Goal: Task Accomplishment & Management: Complete application form

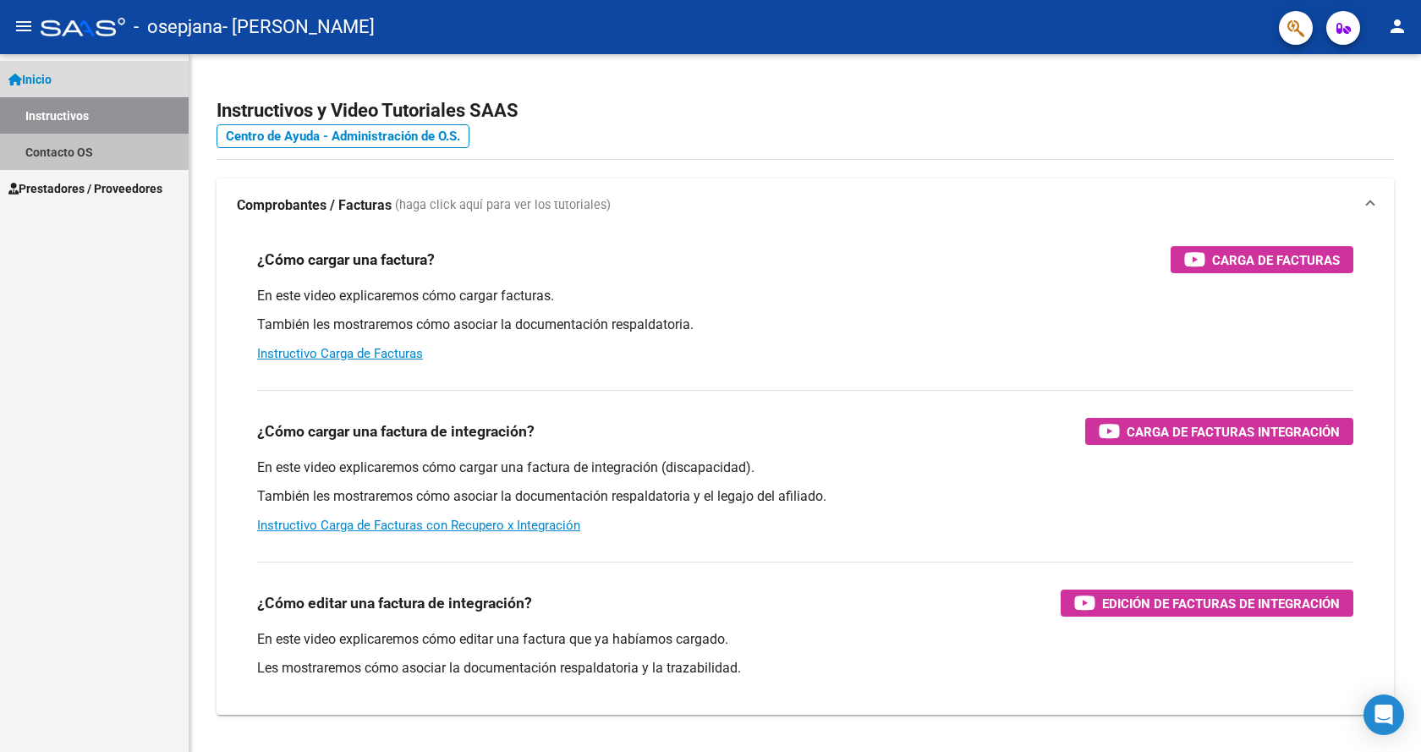
click at [58, 168] on link "Contacto OS" at bounding box center [94, 152] width 189 height 36
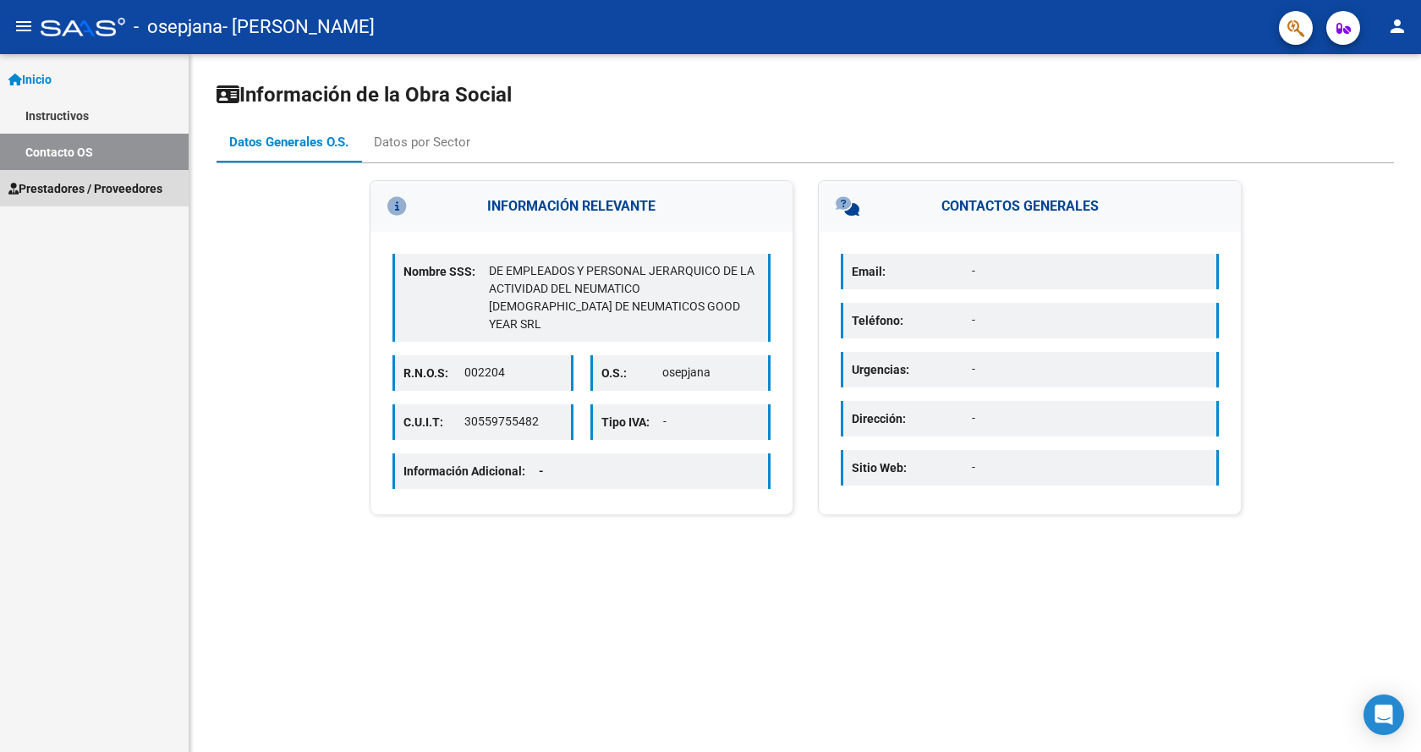
click at [59, 181] on span "Prestadores / Proveedores" at bounding box center [85, 188] width 154 height 19
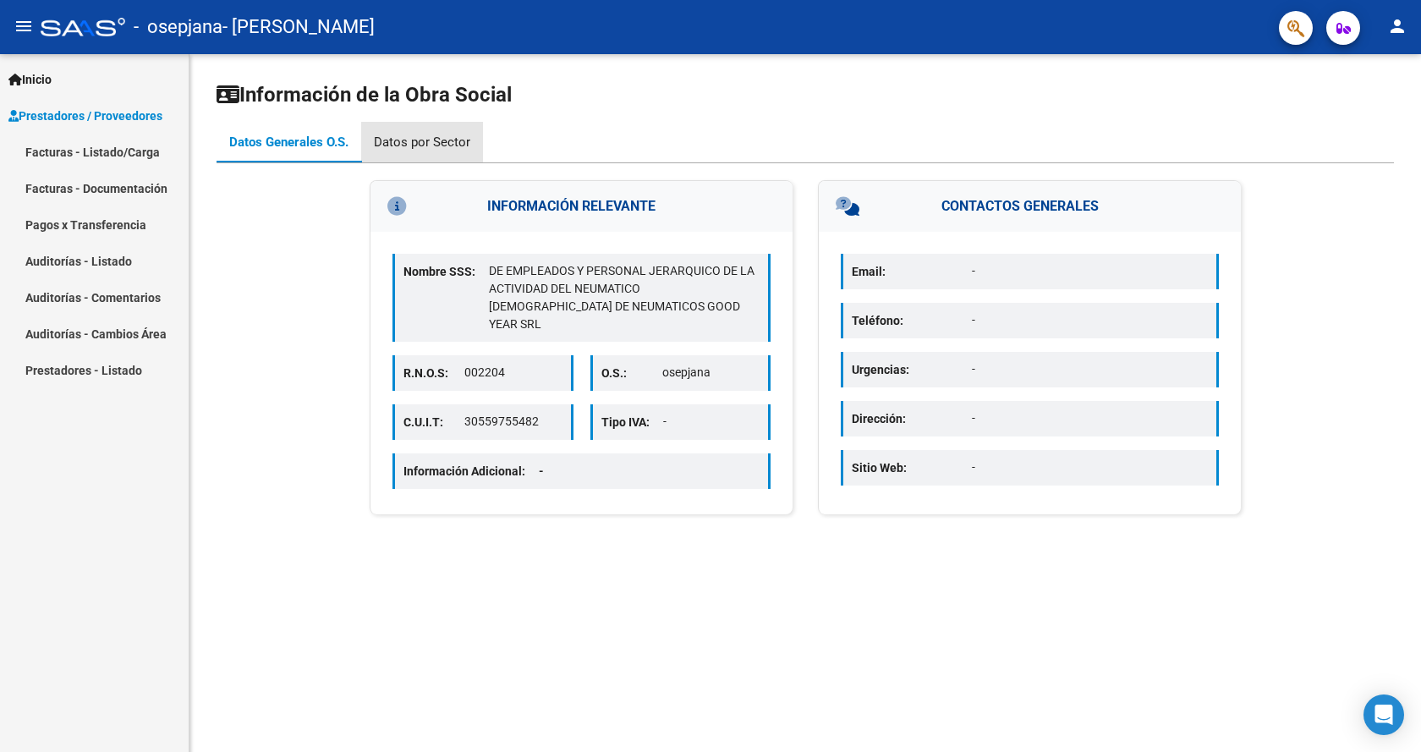
click at [442, 146] on div "Datos por Sector" at bounding box center [422, 142] width 96 height 19
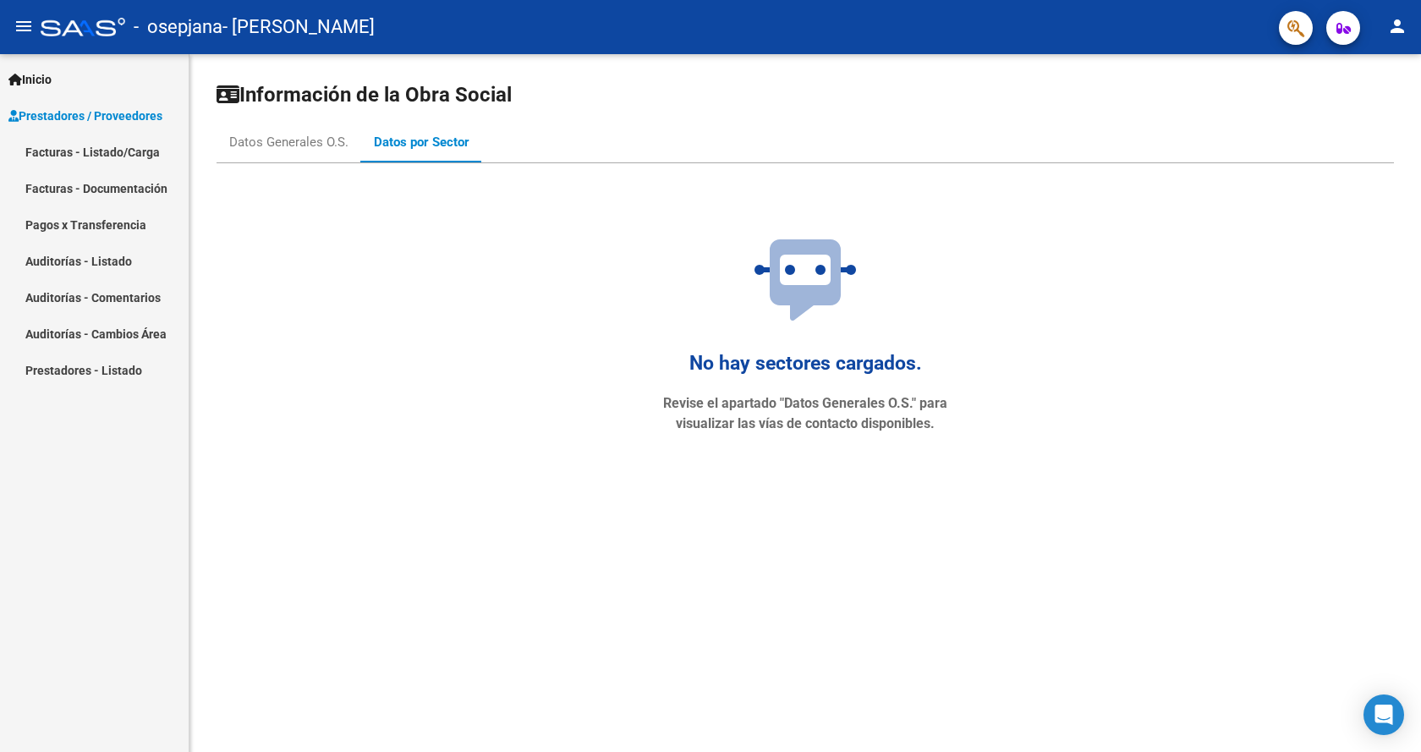
click at [119, 149] on link "Facturas - Listado/Carga" at bounding box center [94, 152] width 189 height 36
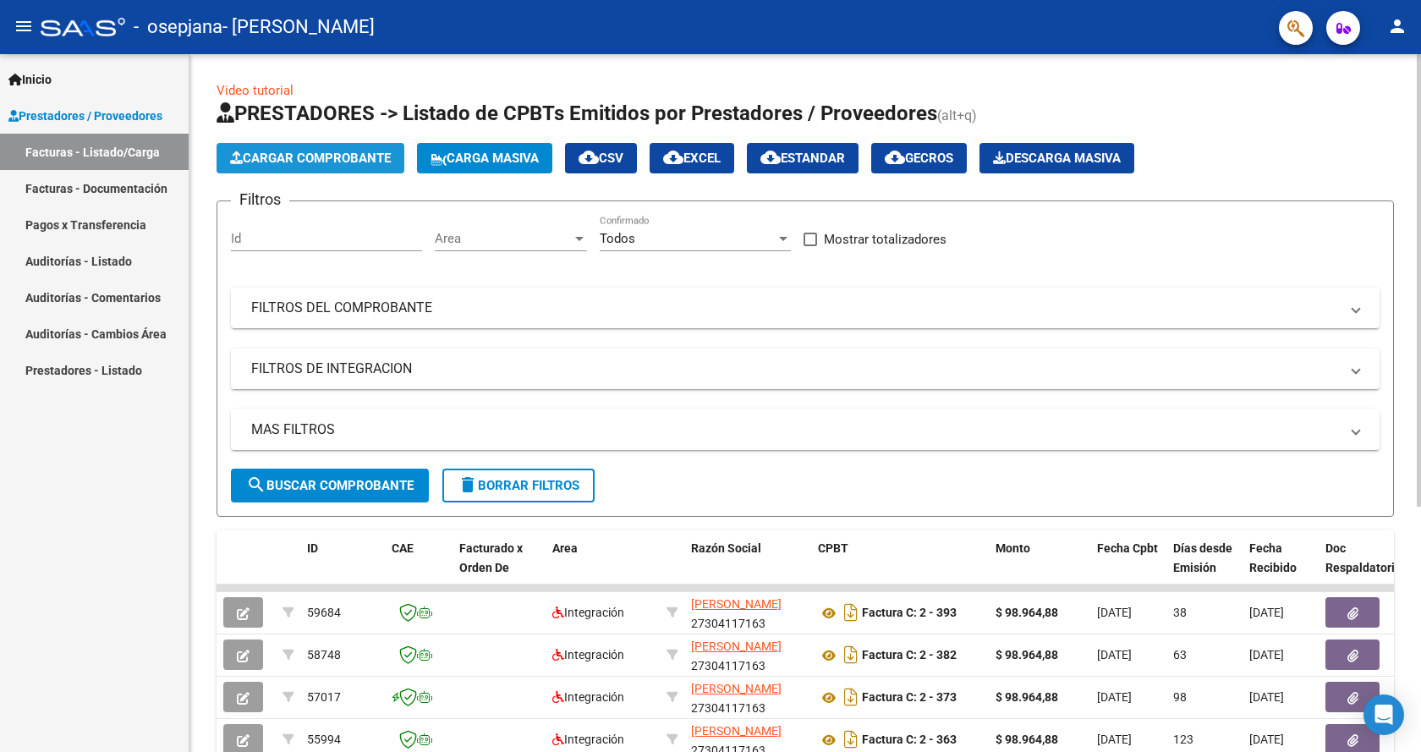
click at [297, 152] on span "Cargar Comprobante" at bounding box center [310, 158] width 161 height 15
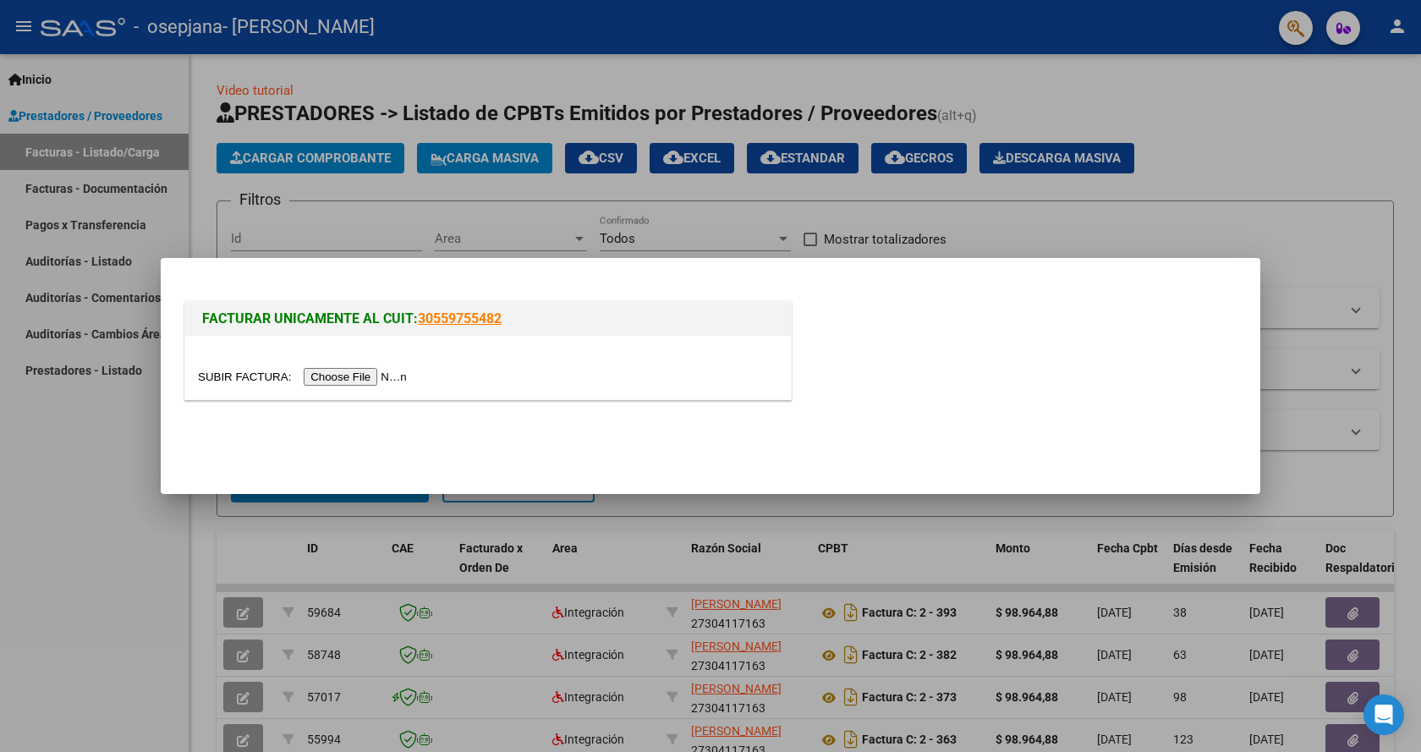
click at [376, 376] on input "file" at bounding box center [305, 377] width 214 height 18
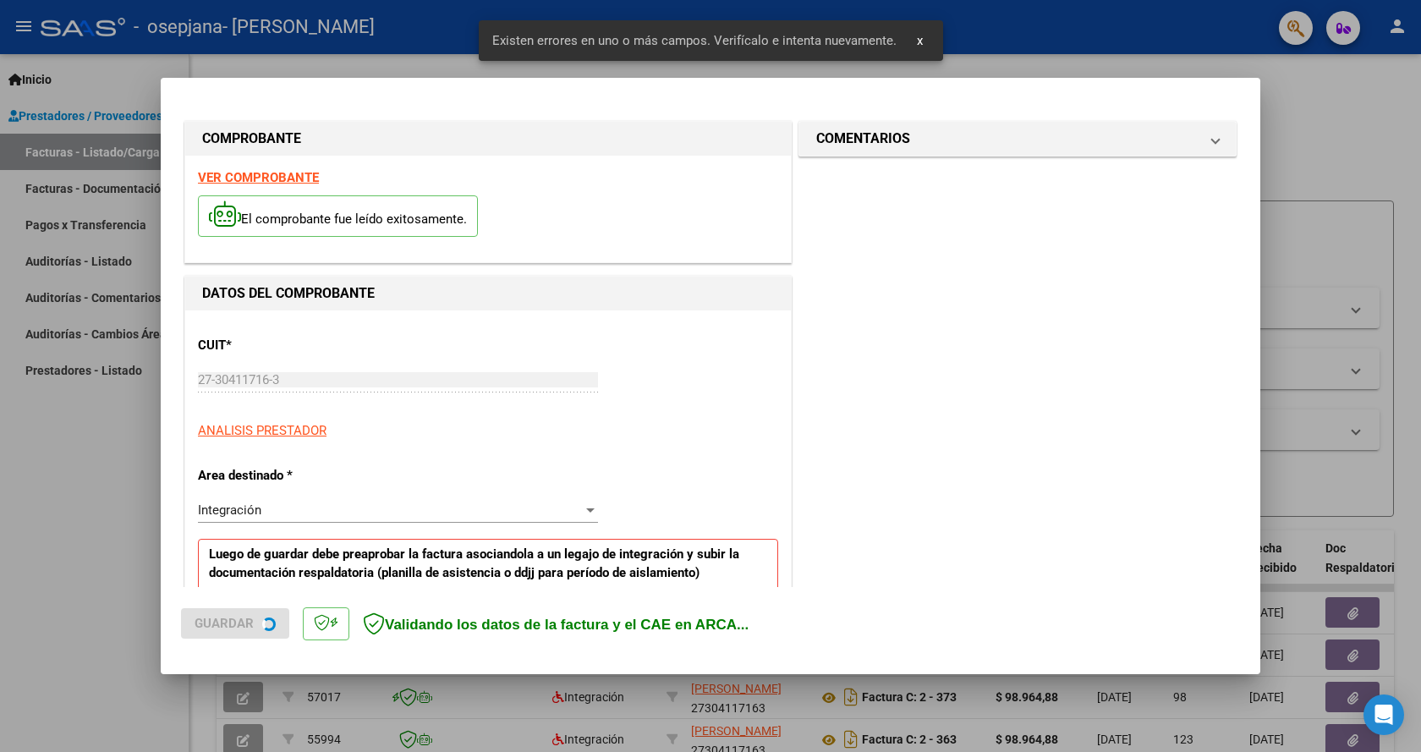
scroll to position [313, 0]
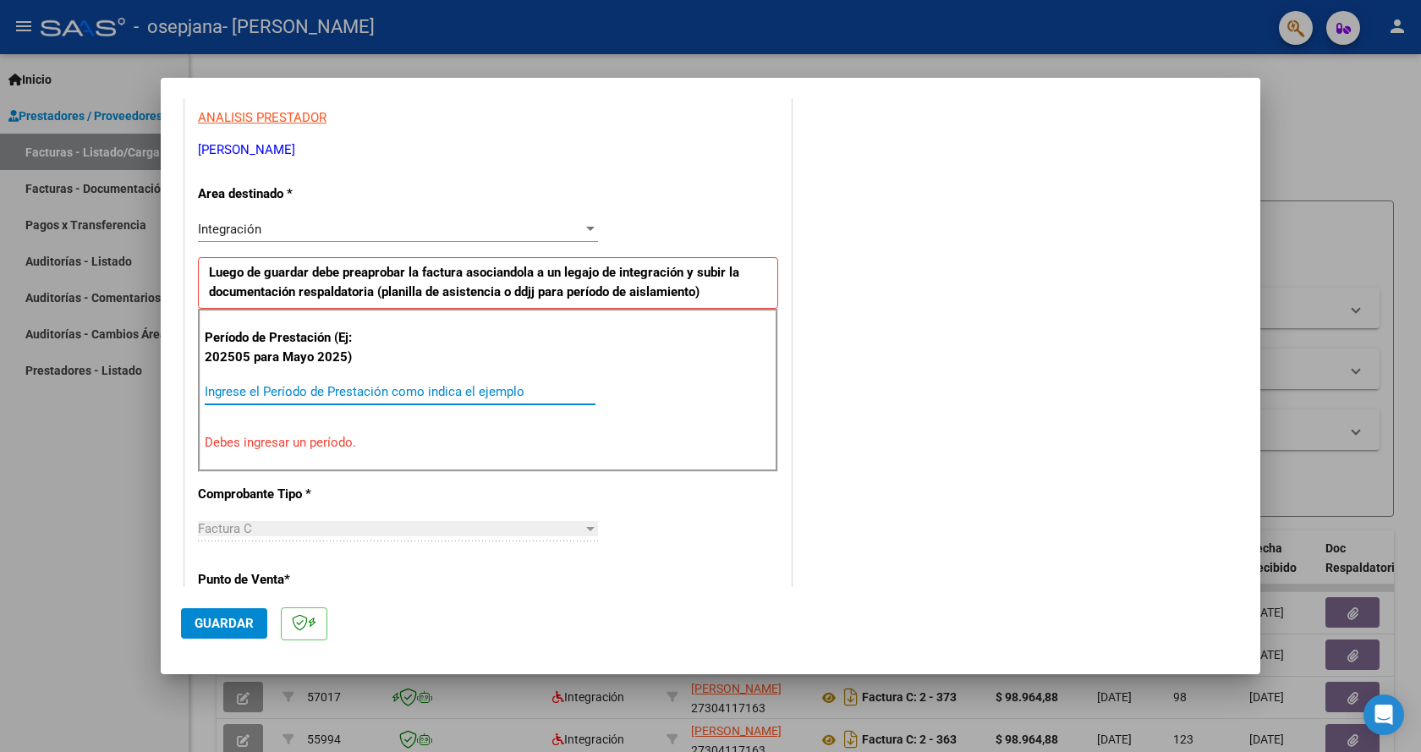
click at [303, 398] on input "Ingrese el Período de Prestación como indica el ejemplo" at bounding box center [400, 391] width 391 height 15
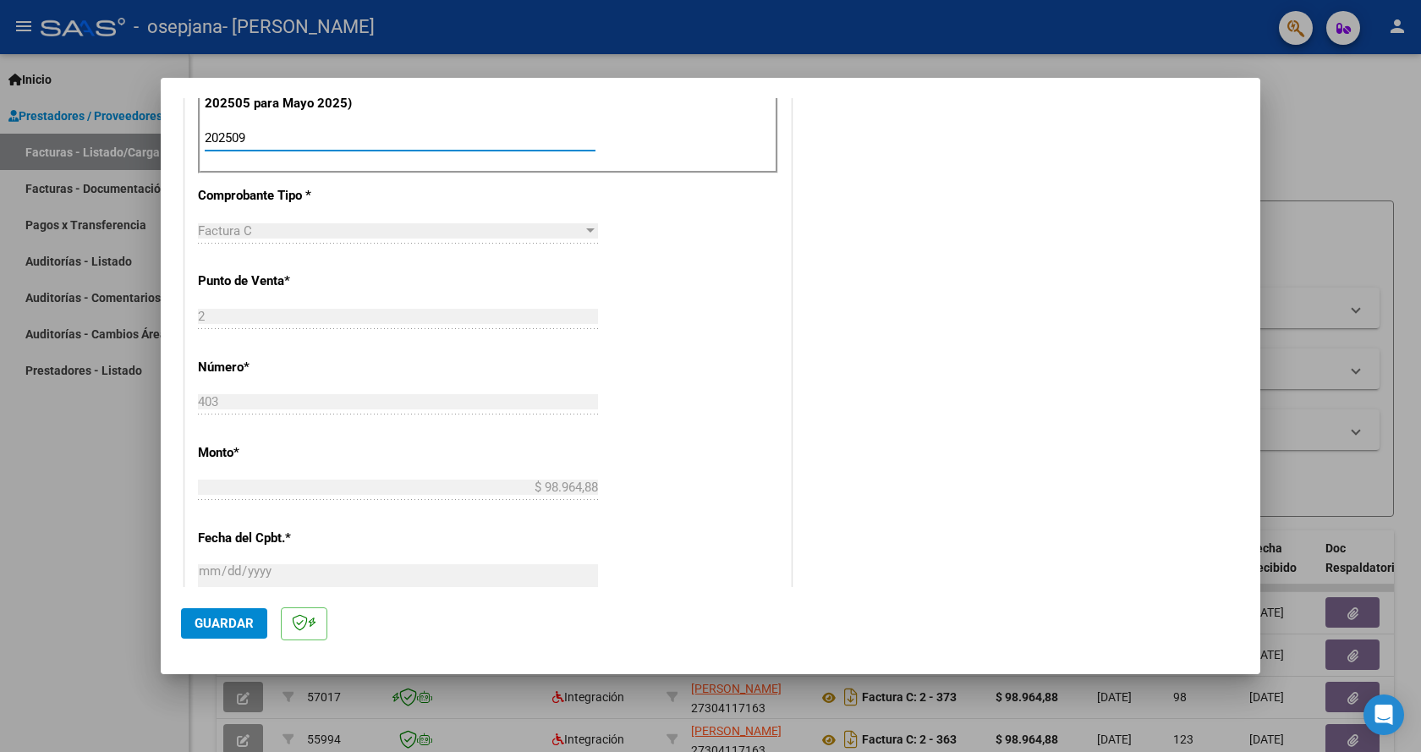
scroll to position [821, 0]
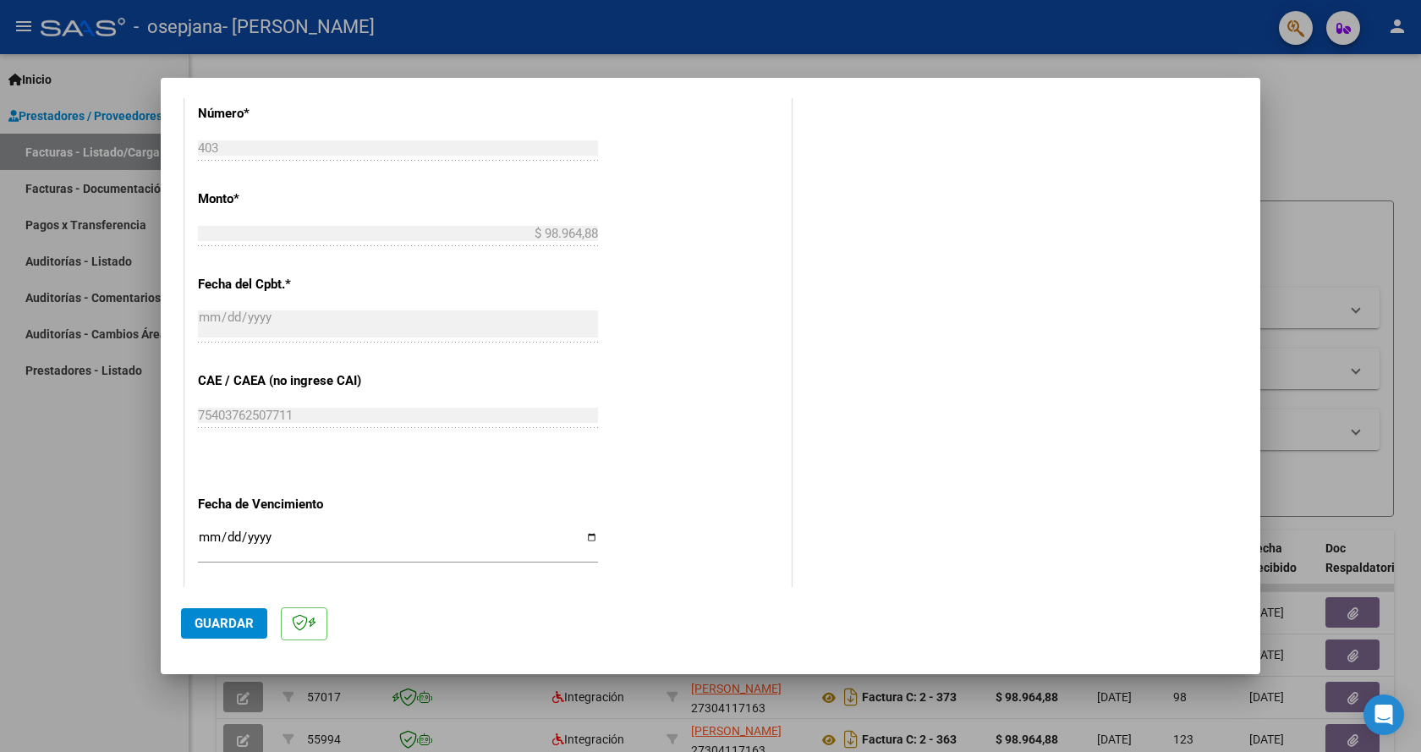
type input "202509"
click at [211, 628] on span "Guardar" at bounding box center [224, 623] width 59 height 15
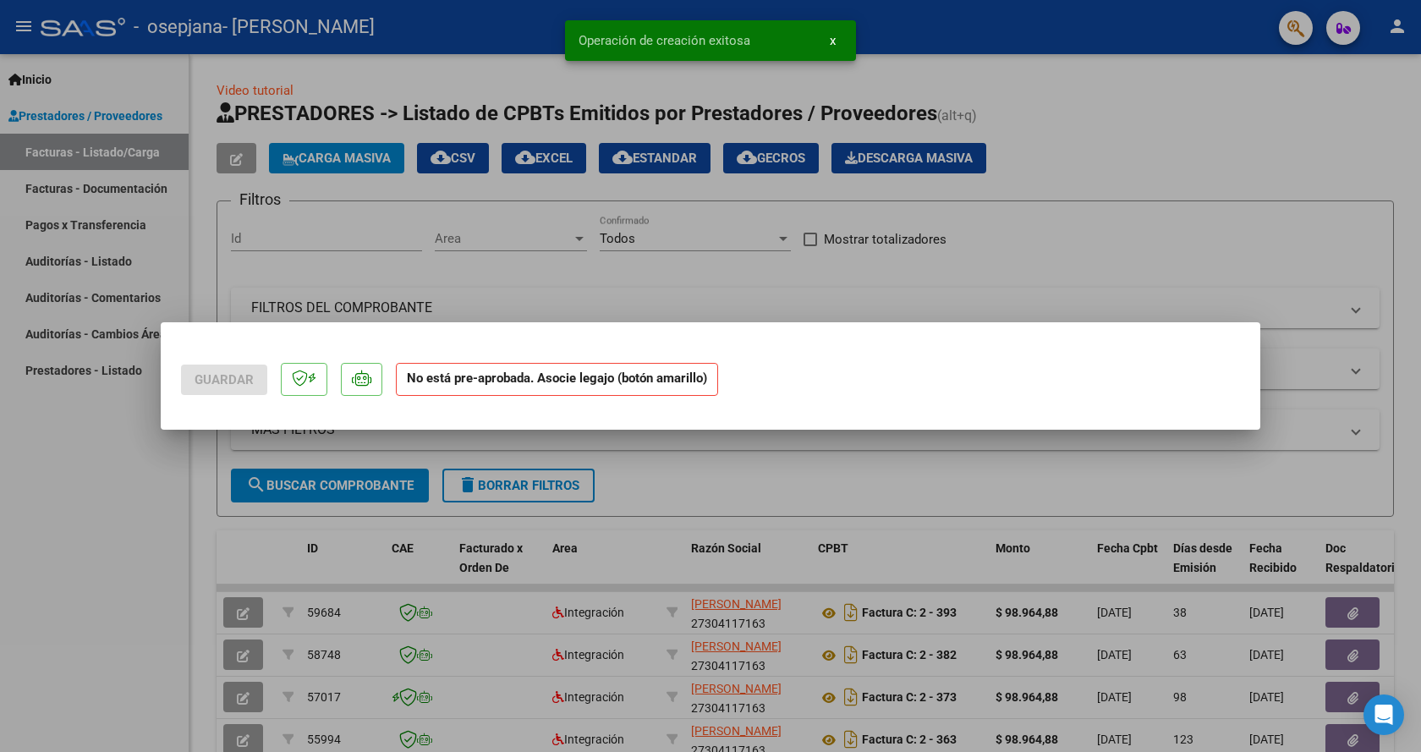
scroll to position [0, 0]
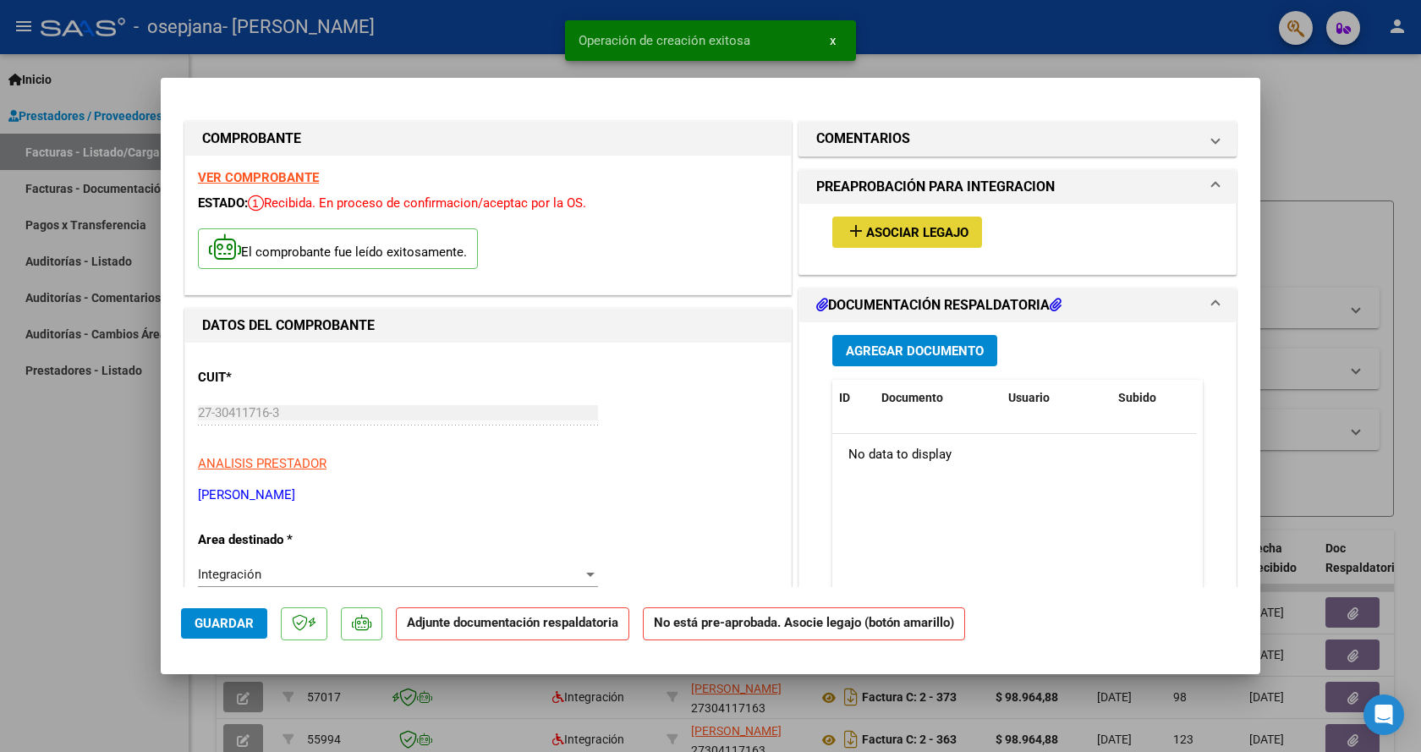
click at [915, 230] on span "Asociar Legajo" at bounding box center [917, 232] width 102 height 15
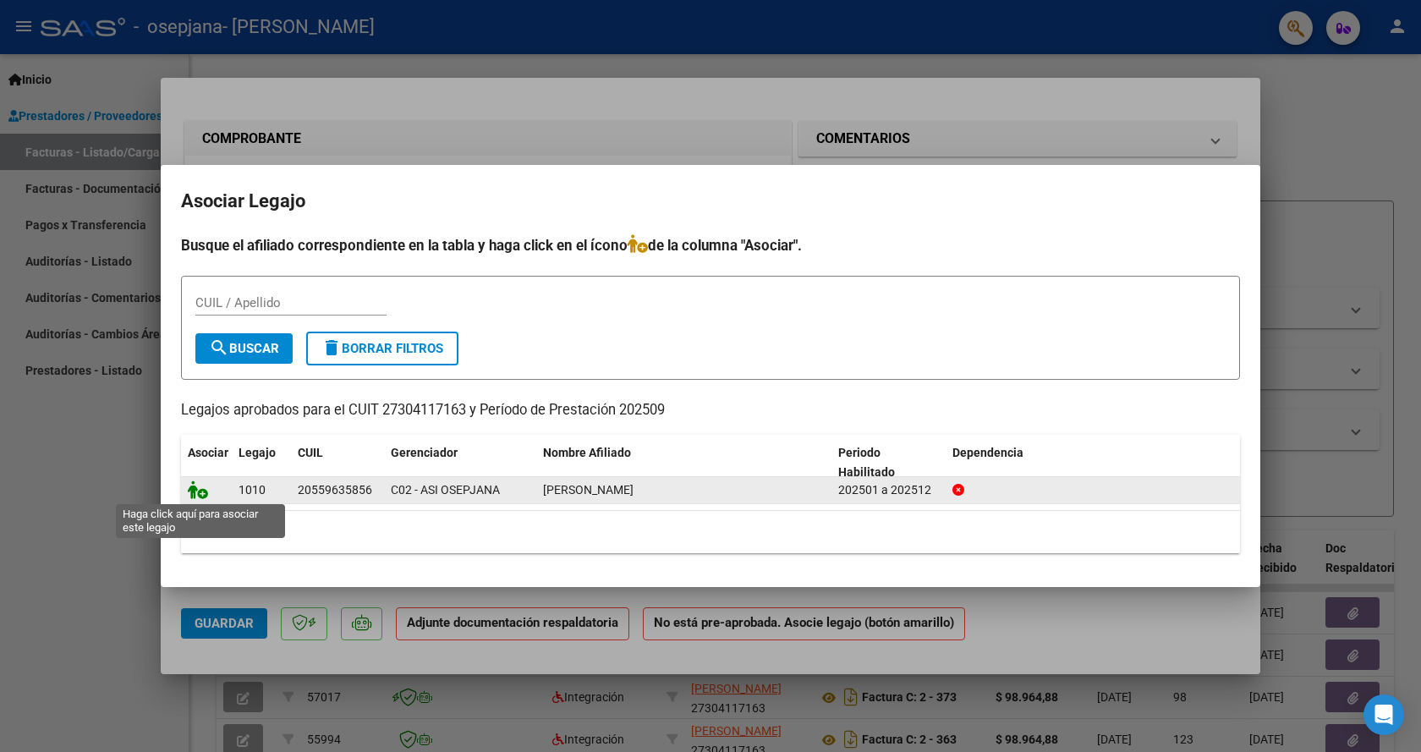
click at [200, 494] on icon at bounding box center [198, 490] width 20 height 19
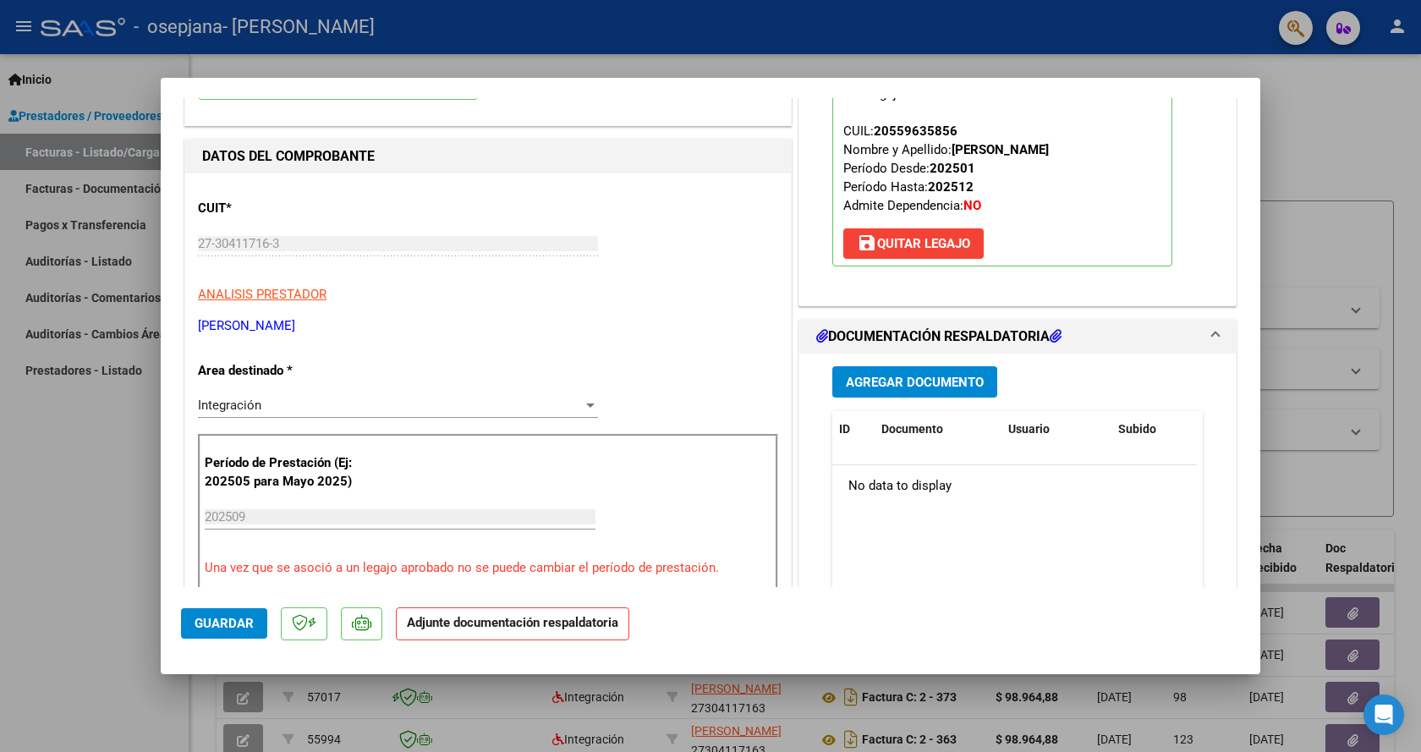
scroll to position [254, 0]
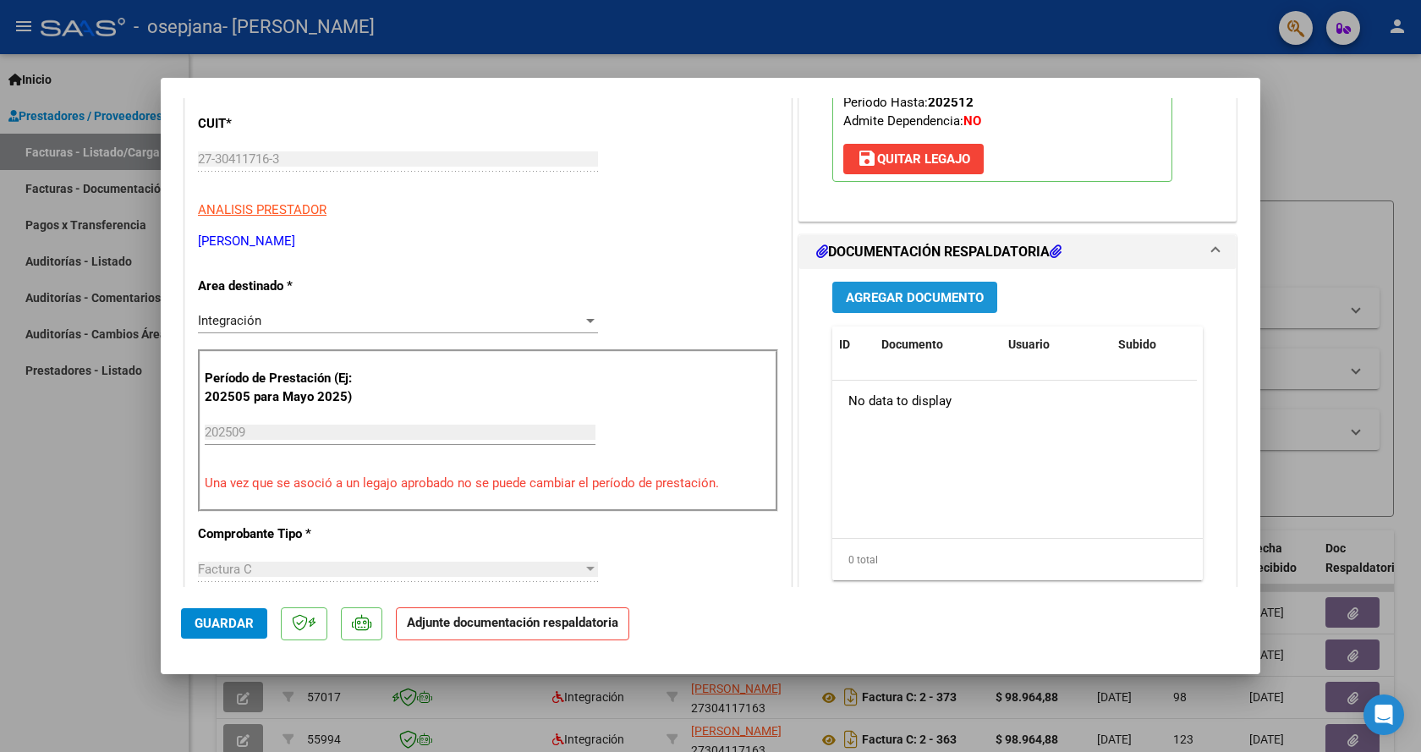
click at [902, 296] on span "Agregar Documento" at bounding box center [915, 297] width 138 height 15
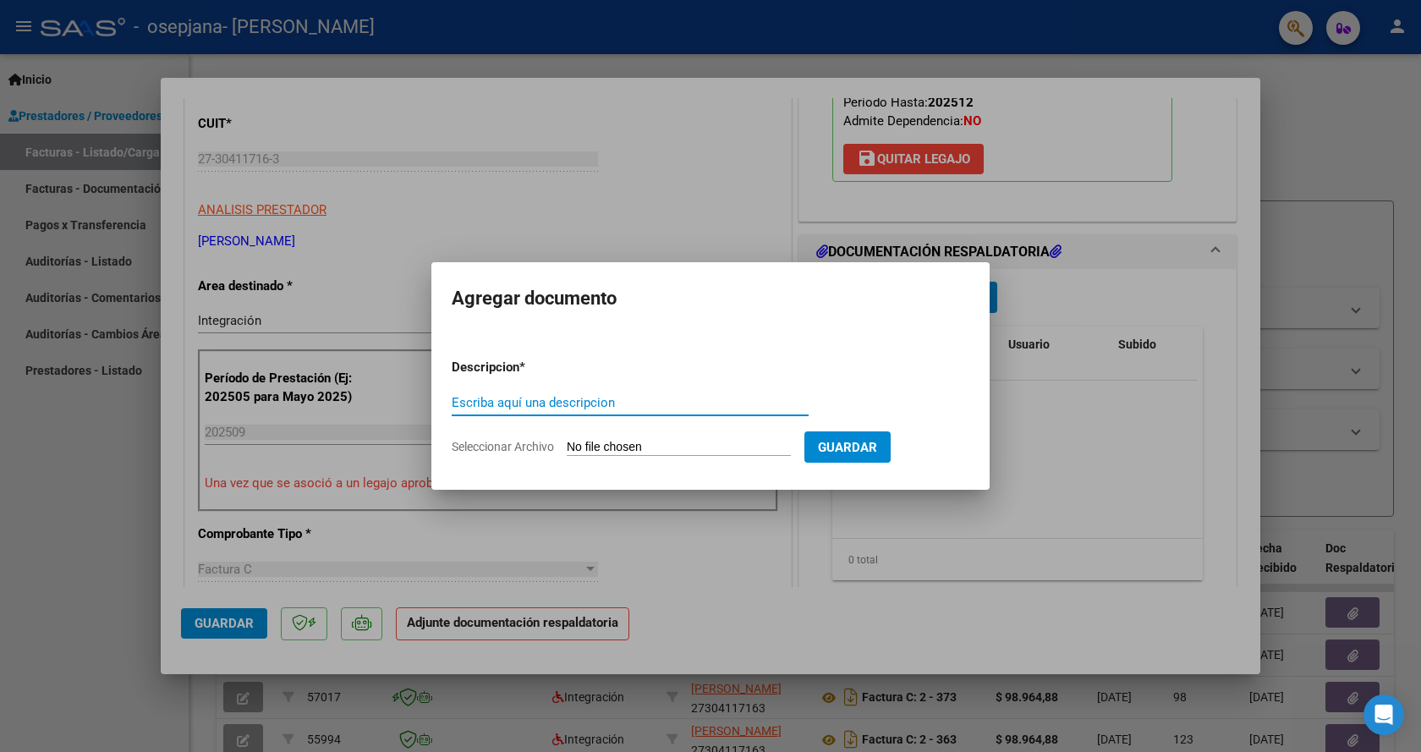
click at [640, 406] on input "Escriba aquí una descripcion" at bounding box center [630, 402] width 357 height 15
type input "planilla asistencia"
click at [672, 442] on input "Seleccionar Archivo" at bounding box center [679, 448] width 224 height 16
type input "C:\fakepath\PLANILLA [PERSON_NAME] [DATE].pdf"
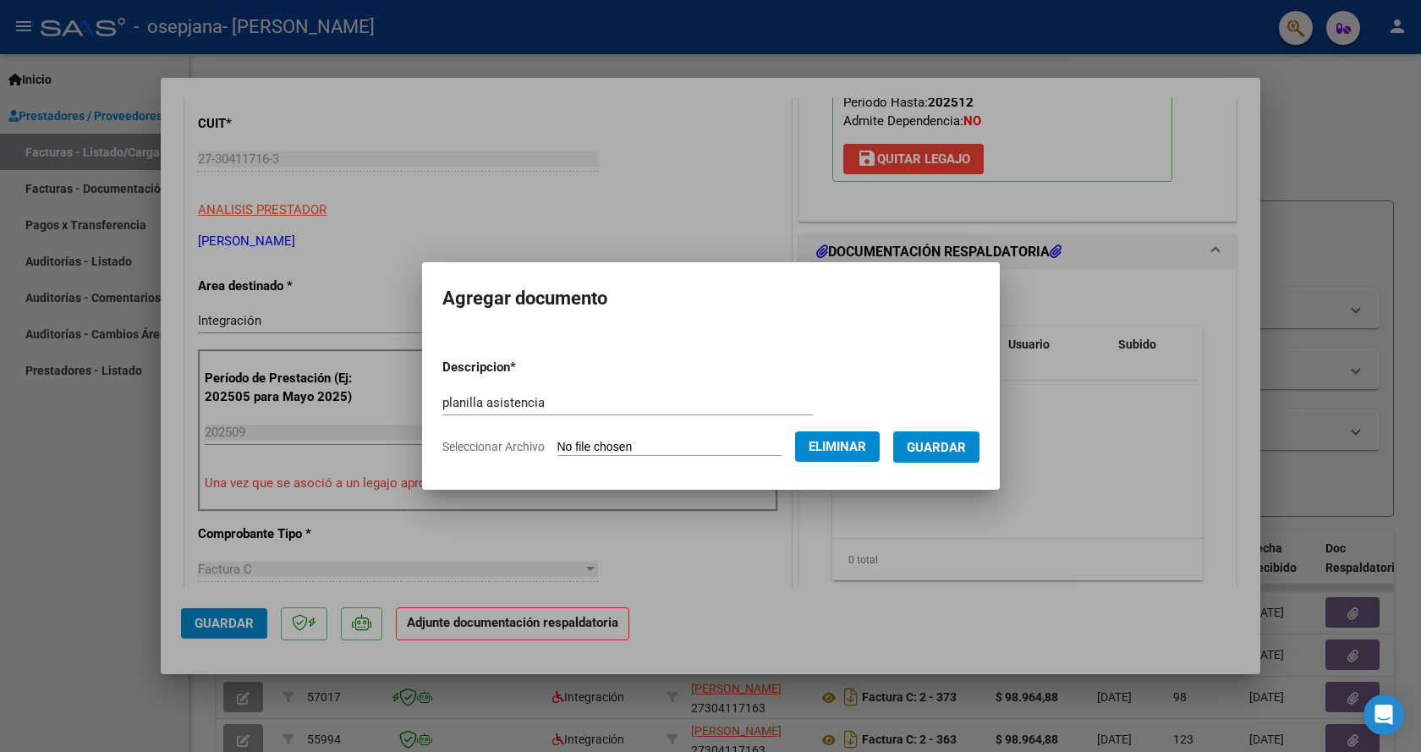
click at [957, 437] on button "Guardar" at bounding box center [936, 446] width 86 height 31
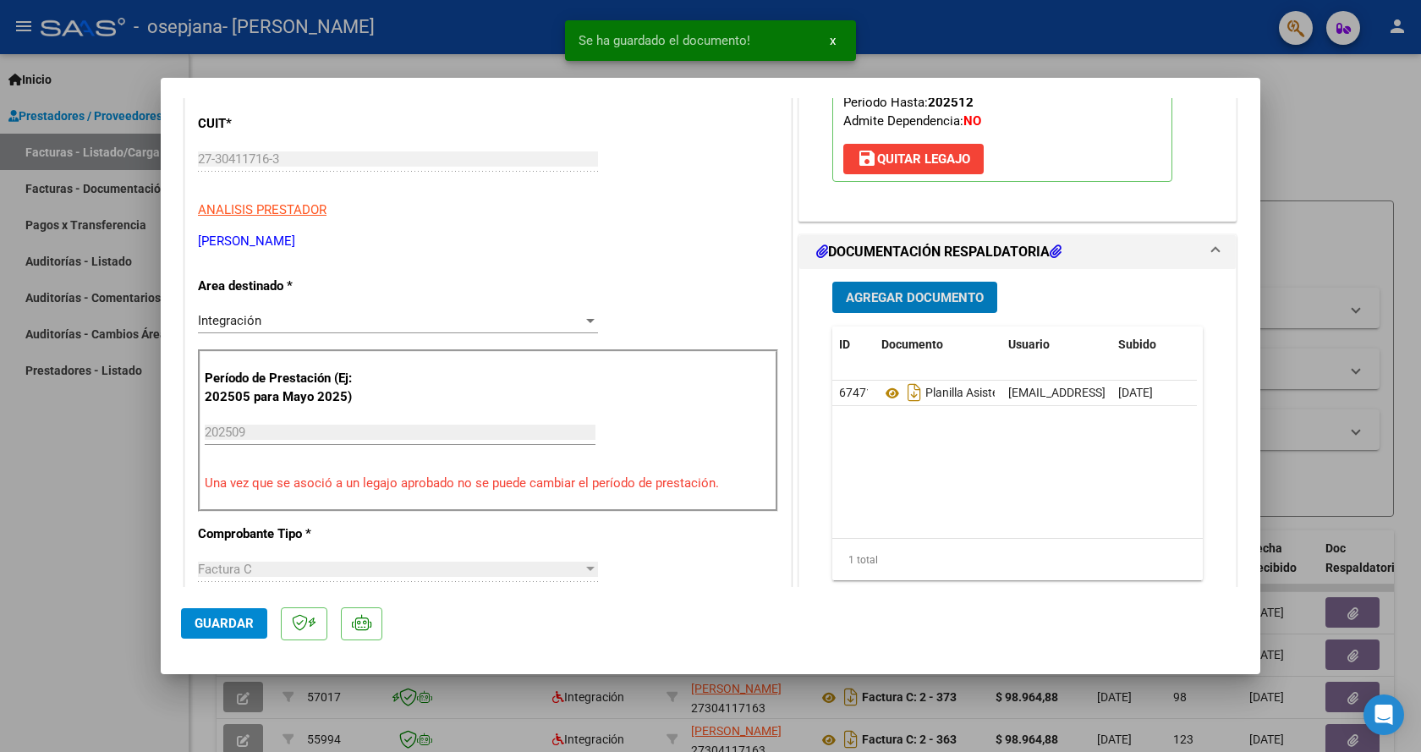
click at [911, 290] on span "Agregar Documento" at bounding box center [915, 297] width 138 height 15
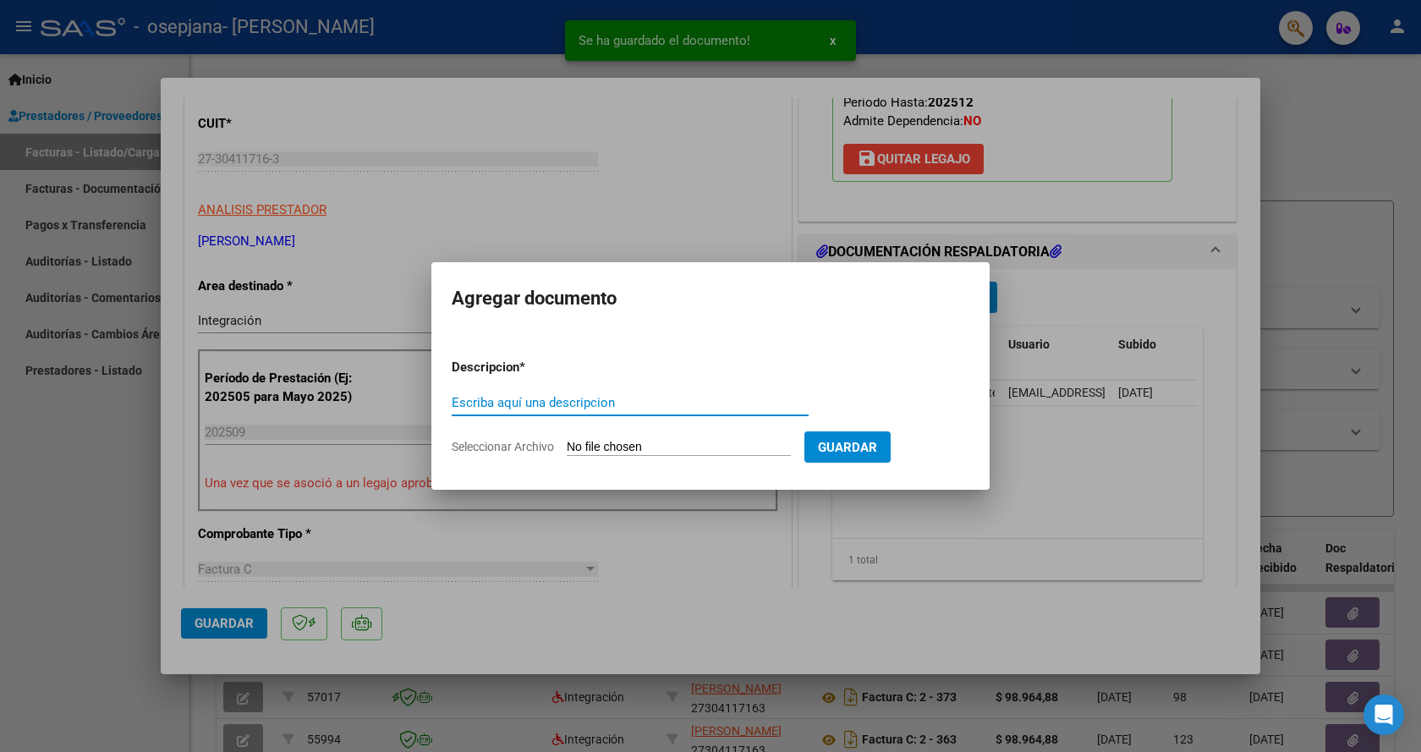
click at [732, 406] on input "Escriba aquí una descripcion" at bounding box center [630, 402] width 357 height 15
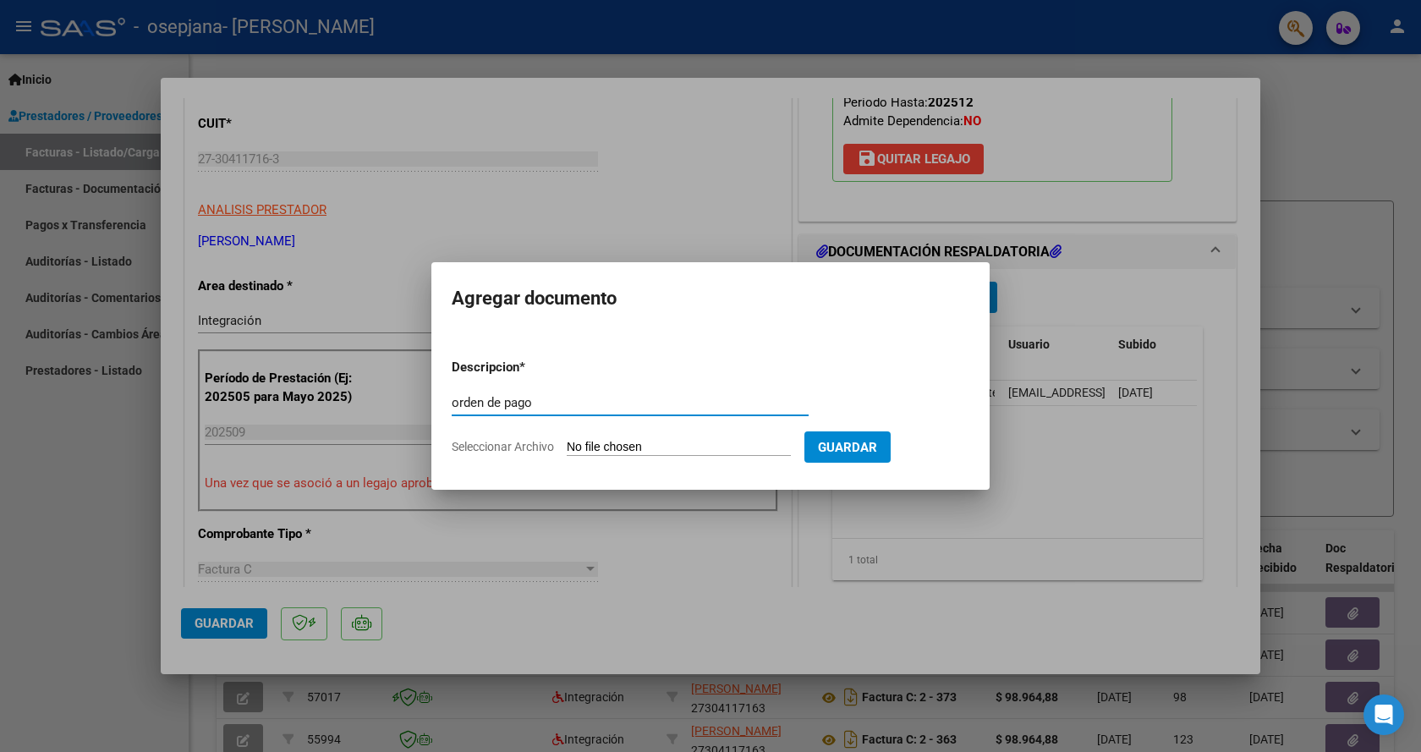
type input "orden de pago"
click at [615, 440] on input "Seleccionar Archivo" at bounding box center [679, 448] width 224 height 16
type input "C:\fakepath\ORDEN DE PAGO [PERSON_NAME][DATE].pdf"
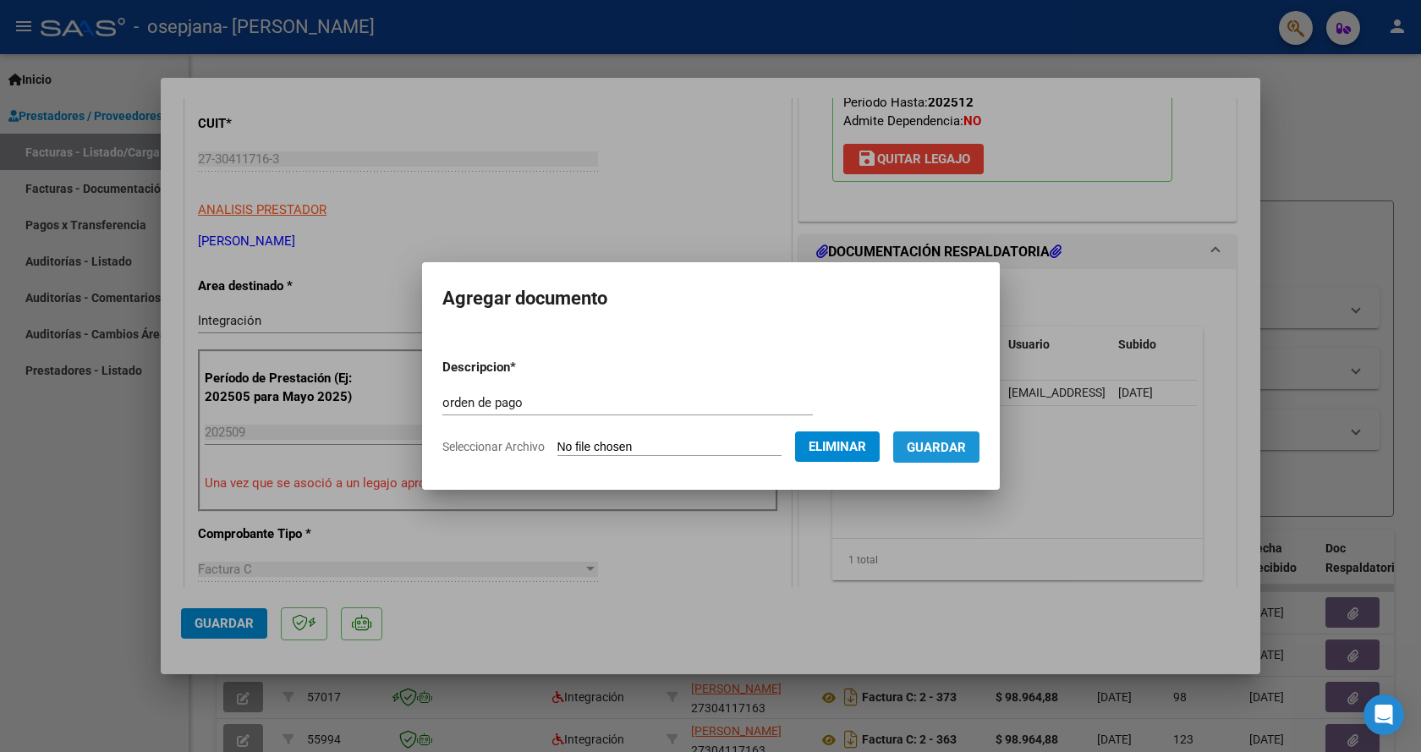
click at [965, 445] on span "Guardar" at bounding box center [936, 447] width 59 height 15
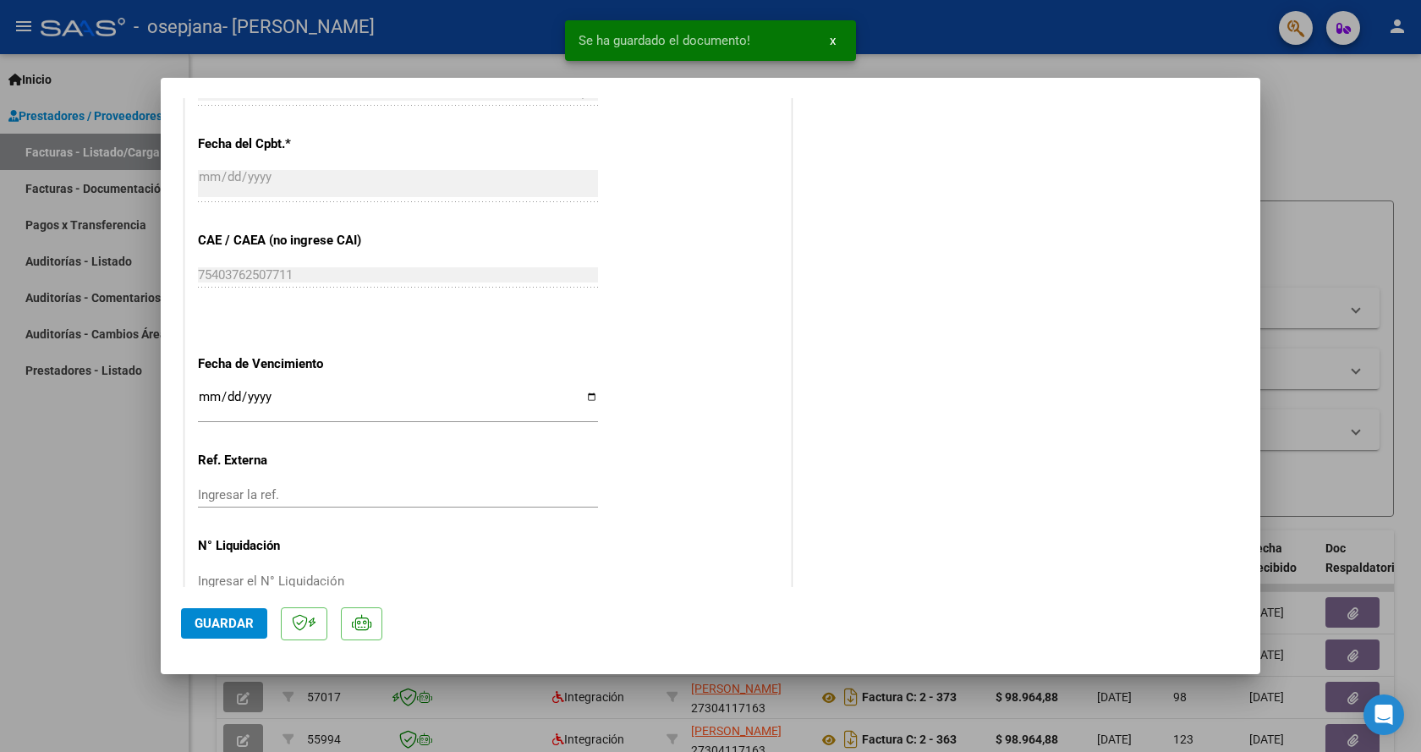
scroll to position [1025, 0]
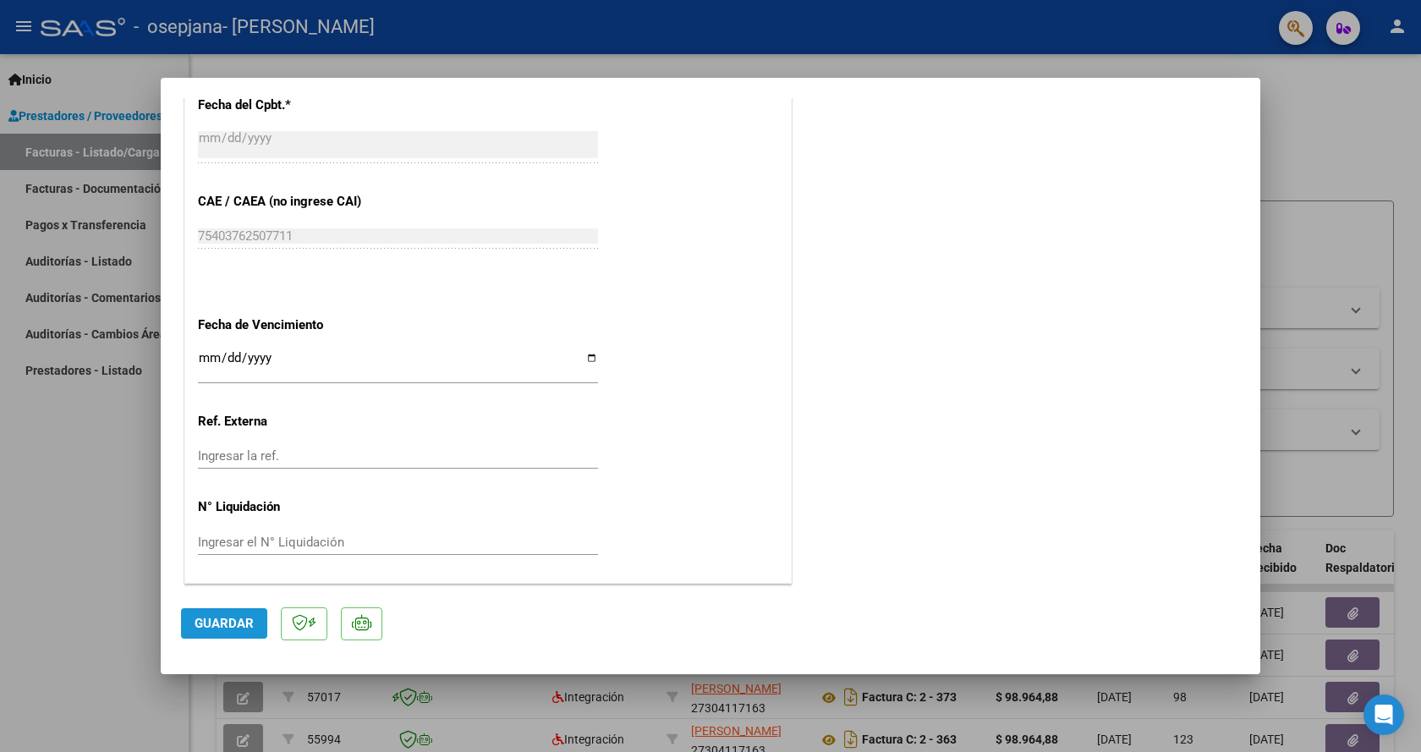
click at [231, 621] on span "Guardar" at bounding box center [224, 623] width 59 height 15
click at [222, 626] on span "Guardar" at bounding box center [224, 623] width 59 height 15
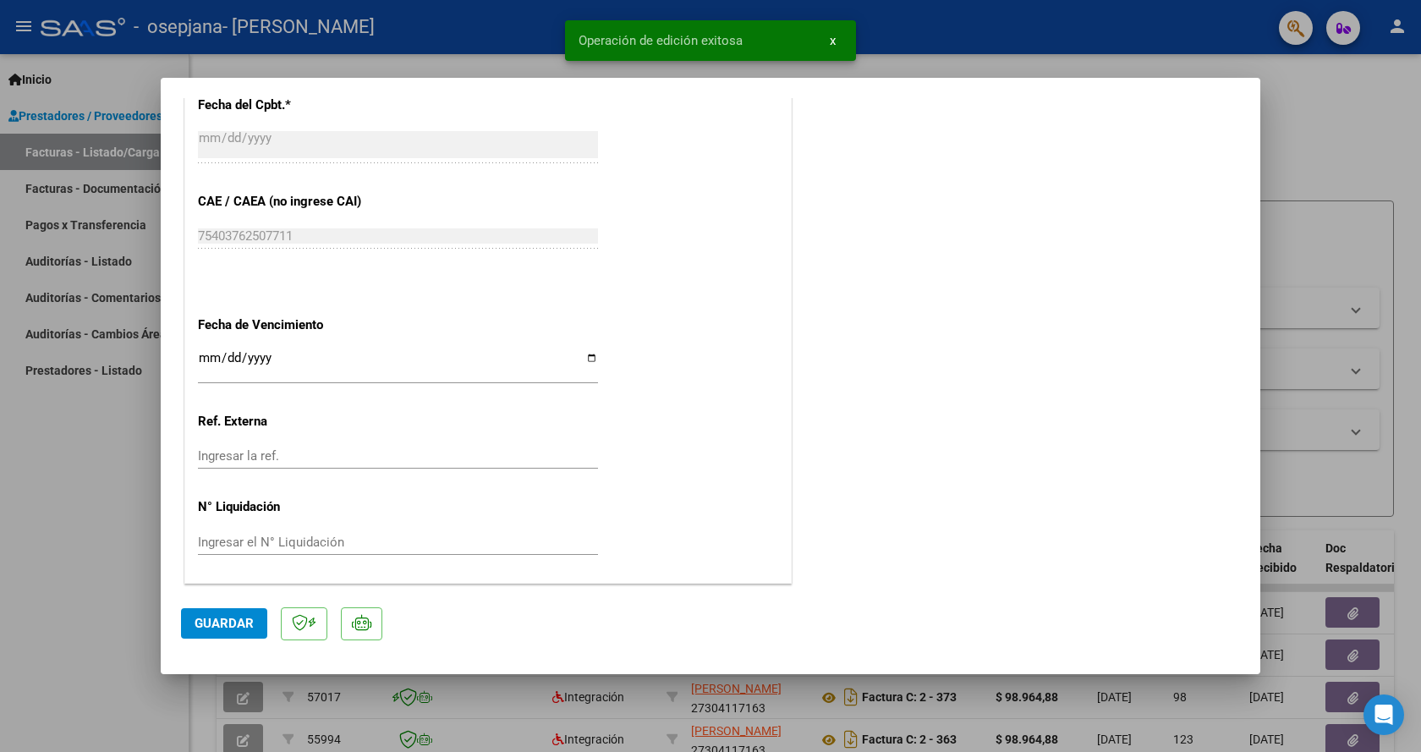
click at [939, 23] on div at bounding box center [710, 376] width 1421 height 752
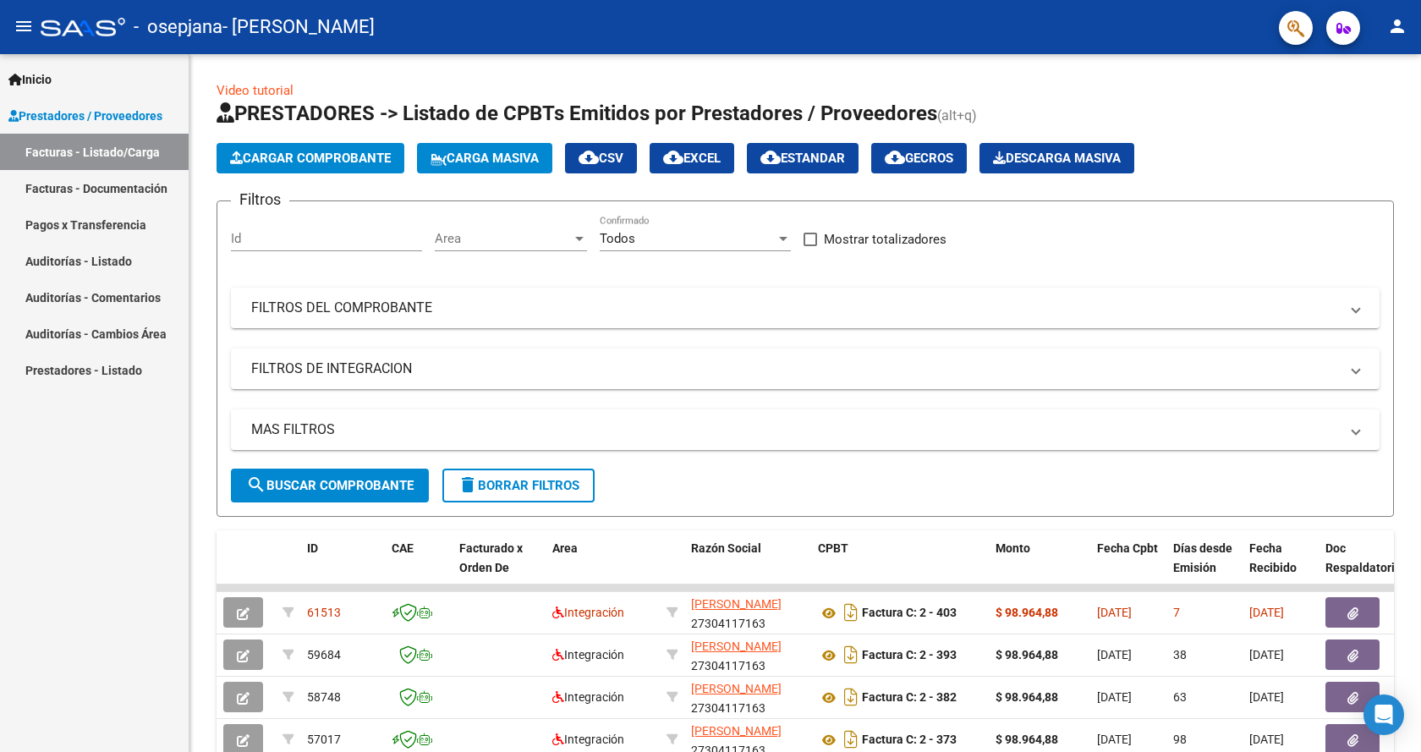
click at [1399, 25] on mat-icon "person" at bounding box center [1397, 26] width 20 height 20
click at [1387, 113] on button "exit_to_app Salir" at bounding box center [1362, 111] width 103 height 41
